Goal: Task Accomplishment & Management: Complete application form

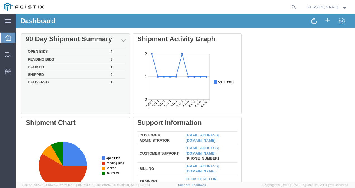
click at [46, 51] on td "Open Bids" at bounding box center [67, 52] width 83 height 8
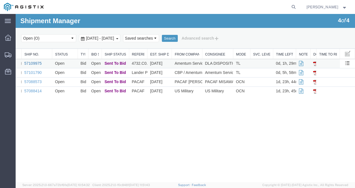
click at [33, 61] on link "57109975" at bounding box center [32, 63] width 17 height 4
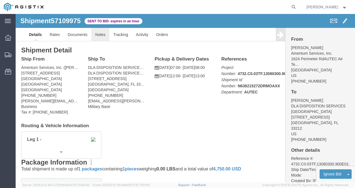
click link "Notes"
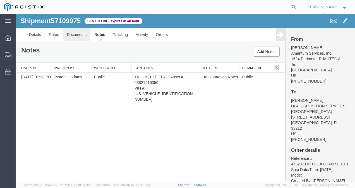
click at [75, 32] on link "Documents" at bounding box center [77, 34] width 28 height 13
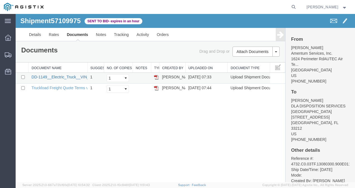
click at [55, 77] on link "DD-1149__Electric_Truck__VIN_[US_VEHICLE_IDENTIFICATION_NUMBER]__2.pdf" at bounding box center [106, 77] width 149 height 4
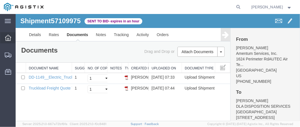
click at [14, 36] on div at bounding box center [8, 37] width 16 height 11
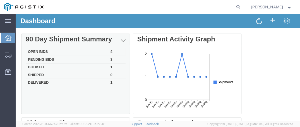
click at [66, 51] on td "Open Bids" at bounding box center [66, 52] width 83 height 8
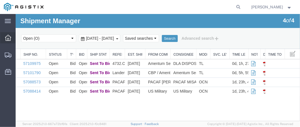
click at [2, 41] on div at bounding box center [8, 37] width 16 height 11
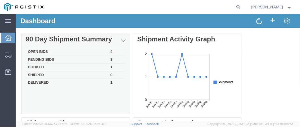
click at [66, 49] on td "Open Bids" at bounding box center [66, 52] width 83 height 8
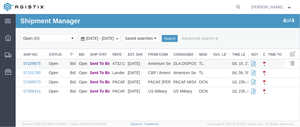
click at [36, 64] on link "57109975" at bounding box center [31, 63] width 17 height 4
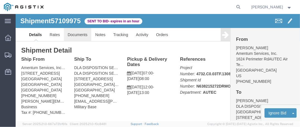
click link "Documents"
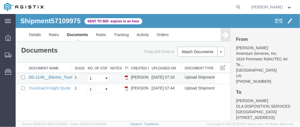
click at [61, 78] on link "DD-1149__Electric_Truck__VIN_[US_VEHICLE_IDENTIFICATION_NUMBER]__2.pdf" at bounding box center [102, 76] width 149 height 4
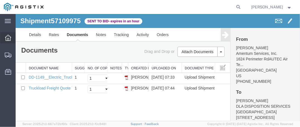
click at [6, 37] on icon at bounding box center [8, 38] width 6 height 6
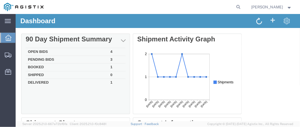
click at [56, 49] on td "Open Bids" at bounding box center [66, 52] width 83 height 8
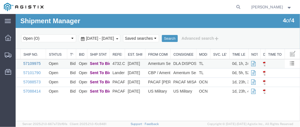
click at [35, 64] on link "57109975" at bounding box center [31, 63] width 17 height 4
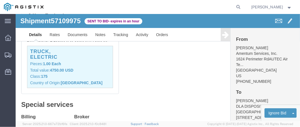
scroll to position [177, 0]
click link "Enter / Modify Bid"
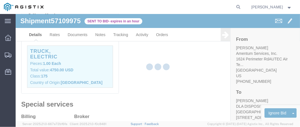
select select "21013"
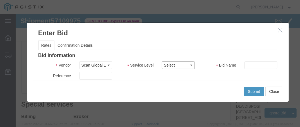
click select "Select Air LTL Standard 3 - 5 Day Ocean TL Standard 3 - 5 Day"
select select "39622"
click select "Select Air LTL Standard 3 - 5 Day Ocean TL Standard 3 - 5 Day"
click input "text"
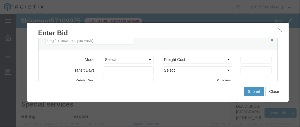
scroll to position [105, 0]
type input "57109975"
click select "Select Air Less than Truckload Multi-Leg Ocean Freight Rail Small Parcel Truckl…"
select select "TL"
click select "Select Air Less than Truckload Multi-Leg Ocean Freight Rail Small Parcel Truckl…"
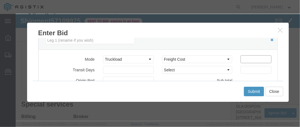
click input "number"
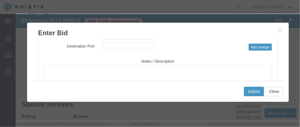
scroll to position [150, 0]
type input "694.01"
drag, startPoint x: 298, startPoint y: 124, endPoint x: 313, endPoint y: 145, distance: 25.8
click at [300, 127] on html "main_menu Created with Sketch. Collapse Menu Dashboard Shipments Resources Addr…" at bounding box center [150, 63] width 300 height 127
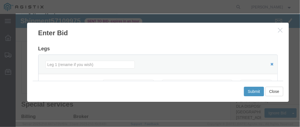
scroll to position [134, 0]
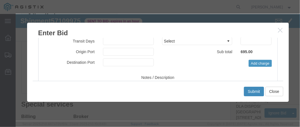
click button "Submit"
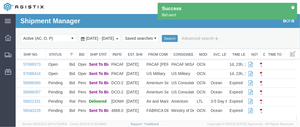
scroll to position [0, 0]
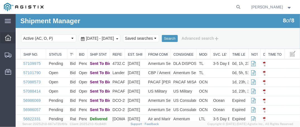
click at [8, 38] on icon at bounding box center [8, 38] width 6 height 6
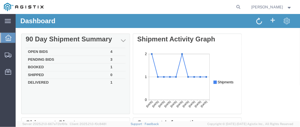
click at [42, 49] on td "Open Bids" at bounding box center [66, 52] width 83 height 8
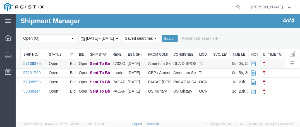
click at [33, 62] on link "57109975" at bounding box center [31, 63] width 17 height 4
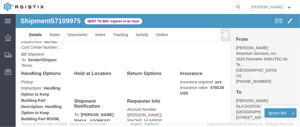
scroll to position [260, 0]
click button
click link "Enter / Modify Bid"
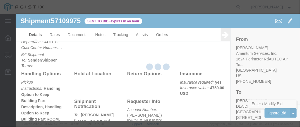
select select "21013"
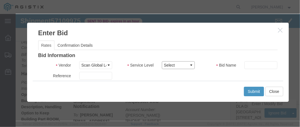
click select "Select Air LTL Standard 3 - 5 Day Ocean TL Standard 3 - 5 Day"
select select "39622"
click select "Select Air LTL Standard 3 - 5 Day Ocean TL Standard 3 - 5 Day"
click input "text"
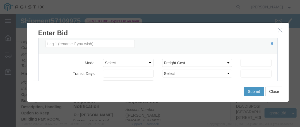
scroll to position [102, 0]
type input "57109975"
click select "Select Air Less than Truckload Multi-Leg Ocean Freight Rail Small Parcel Truckl…"
select select "TL"
click select "Select Air Less than Truckload Multi-Leg Ocean Freight Rail Small Parcel Truckl…"
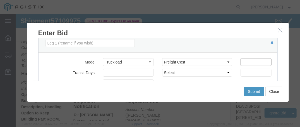
click input "number"
type input "695"
click input "number"
type input "15.00"
click select "Select 2 Day Service 3 Axle Winch Truck 3 to 5 Day Service 96L Domestic Flat Ra…"
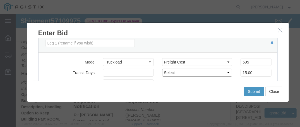
select select "400"
click select "Select 2 Day Service 3 Axle Winch Truck 3 to 5 Day Service 96L Domestic Flat Ra…"
click div
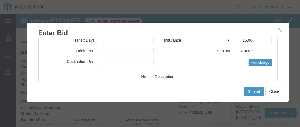
scroll to position [134, 0]
click button "Submit"
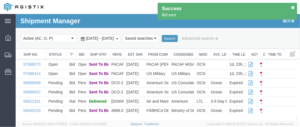
scroll to position [0, 0]
